Goal: Task Accomplishment & Management: Complete application form

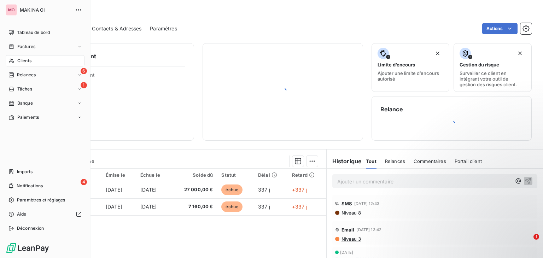
click at [33, 59] on div "MO MAKINA OI Tableau de bord Factures Clients 6 Relances 1 Tâches Banque Paieme…" at bounding box center [271, 129] width 543 height 258
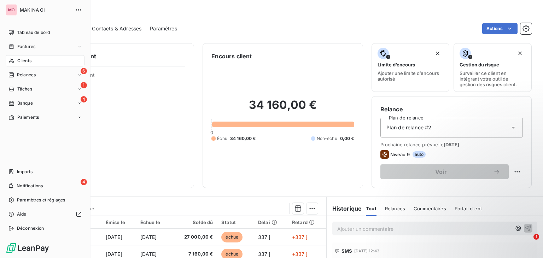
click at [38, 60] on div "Clients" at bounding box center [45, 60] width 79 height 11
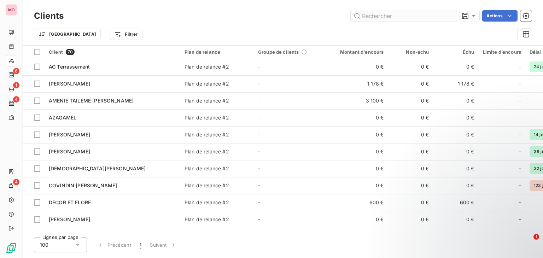
click at [426, 12] on input "text" at bounding box center [404, 15] width 106 height 11
type input "d"
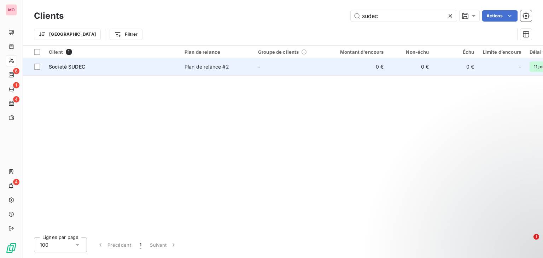
type input "sudec"
click at [127, 66] on div "Société SUDEC" at bounding box center [112, 66] width 127 height 7
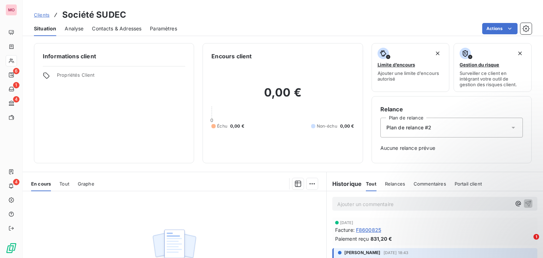
click at [107, 30] on span "Contacts & Adresses" at bounding box center [116, 28] width 49 height 7
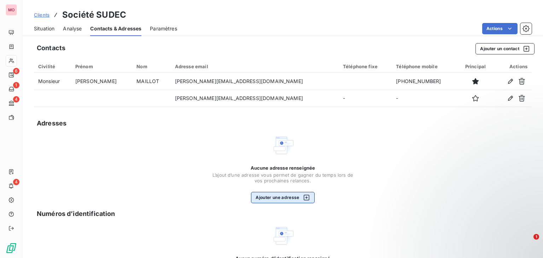
click at [288, 199] on button "Ajouter une adresse" at bounding box center [282, 197] width 63 height 11
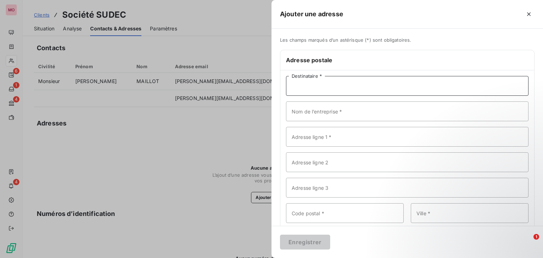
click at [326, 90] on input "Destinataire *" at bounding box center [407, 86] width 242 height 20
click at [325, 111] on input "Nom de l’entreprise *" at bounding box center [407, 111] width 242 height 20
click at [300, 85] on input "Fcature" at bounding box center [407, 86] width 242 height 20
type input "Facture"
click at [305, 115] on input "Nom de l’entreprise *" at bounding box center [407, 111] width 242 height 20
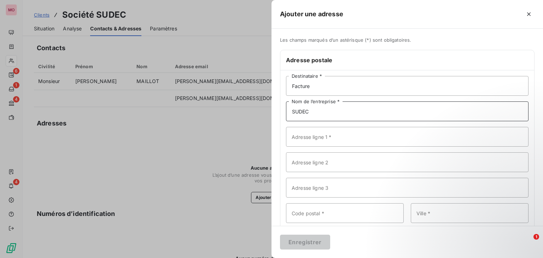
type input "SUDEC"
click at [311, 132] on input "Adresse ligne 1 *" at bounding box center [407, 137] width 242 height 20
click at [315, 161] on input "Adresse ligne 2" at bounding box center [407, 162] width 242 height 20
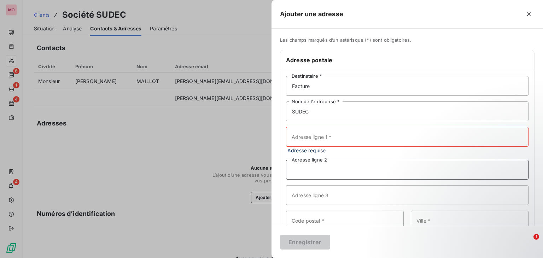
scroll to position [44, 0]
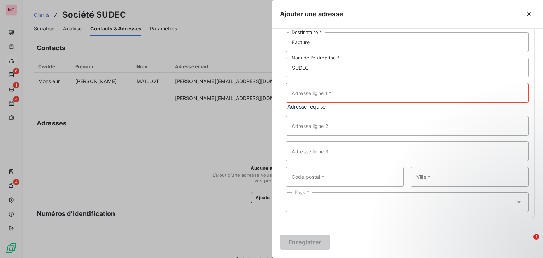
click at [214, 124] on div at bounding box center [271, 129] width 543 height 258
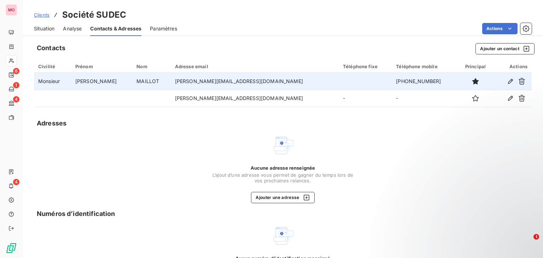
click at [66, 81] on td "Monsieur" at bounding box center [52, 81] width 37 height 17
click at [507, 84] on icon "button" at bounding box center [510, 81] width 7 height 7
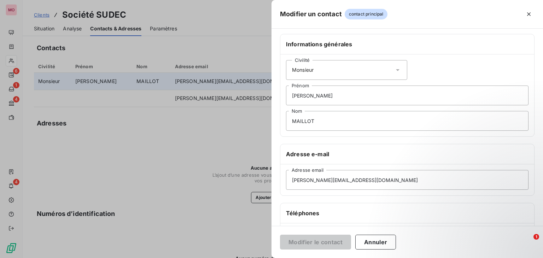
scroll to position [0, 0]
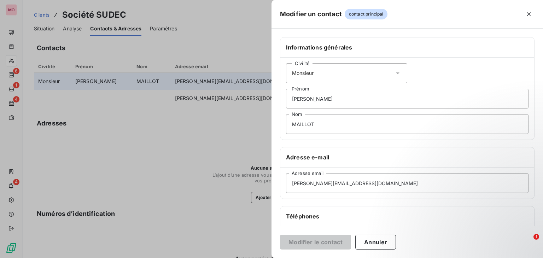
click at [246, 109] on div at bounding box center [271, 129] width 543 height 258
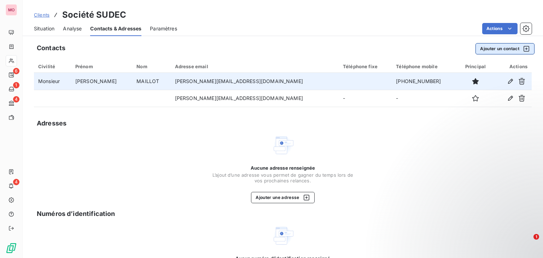
click at [523, 51] on icon "button" at bounding box center [526, 49] width 6 height 6
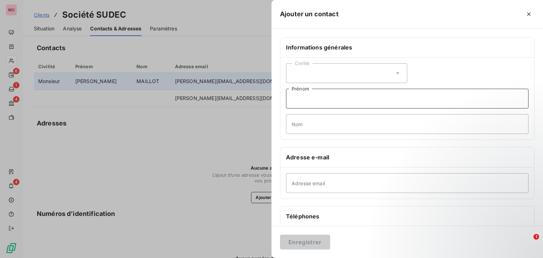
click at [317, 89] on input "Prénom" at bounding box center [407, 99] width 242 height 20
type input "F"
click at [319, 184] on input "Adresse email" at bounding box center [407, 183] width 242 height 20
paste input "[EMAIL_ADDRESS][DOMAIN_NAME]"
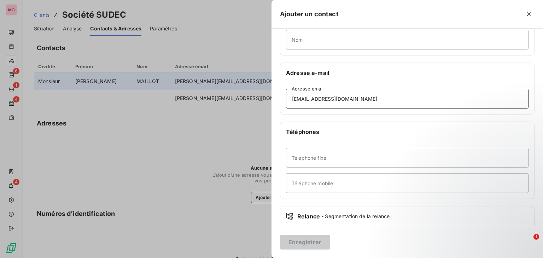
scroll to position [124, 0]
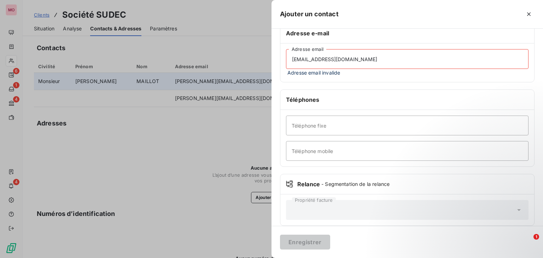
click at [382, 208] on div "Propriété facture" at bounding box center [407, 210] width 242 height 20
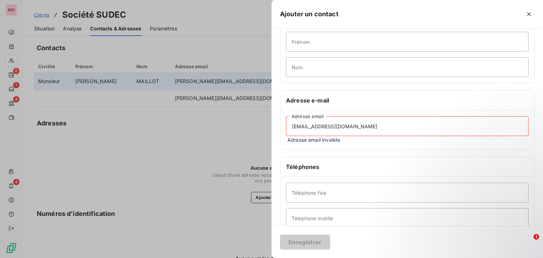
scroll to position [24, 0]
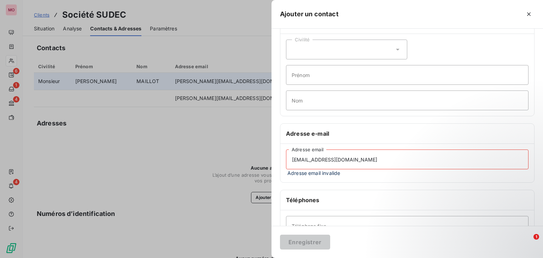
click at [293, 160] on input "[EMAIL_ADDRESS][DOMAIN_NAME]" at bounding box center [407, 159] width 242 height 20
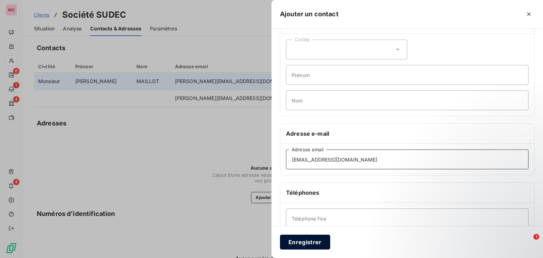
type input "[EMAIL_ADDRESS][DOMAIN_NAME]"
click at [297, 245] on button "Enregistrer" at bounding box center [305, 242] width 50 height 15
